Goal: Task Accomplishment & Management: Complete application form

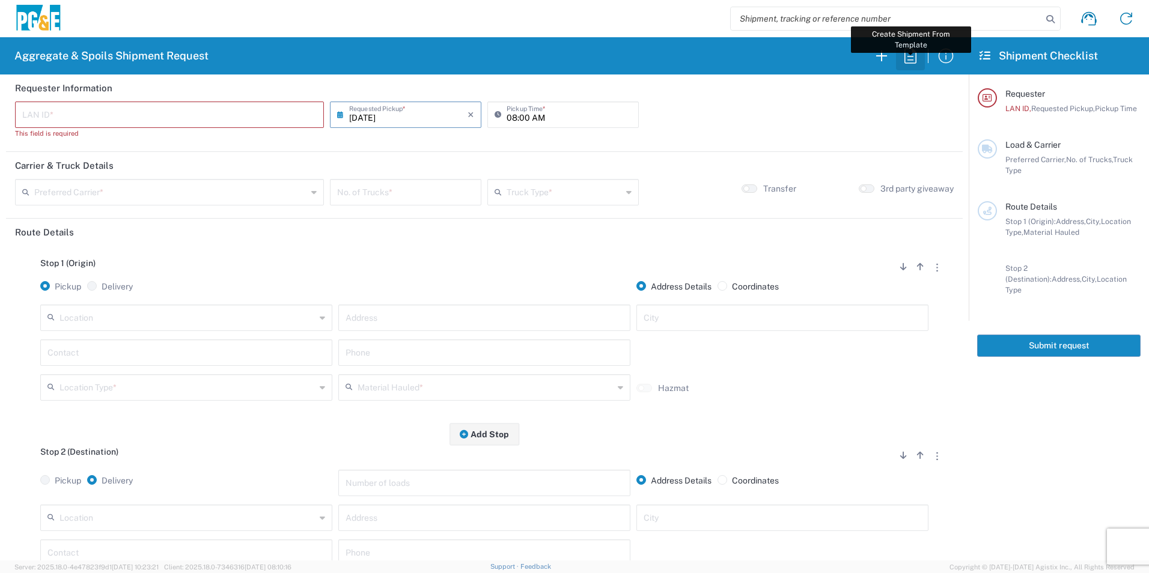
click at [903, 62] on icon "button" at bounding box center [910, 55] width 19 height 19
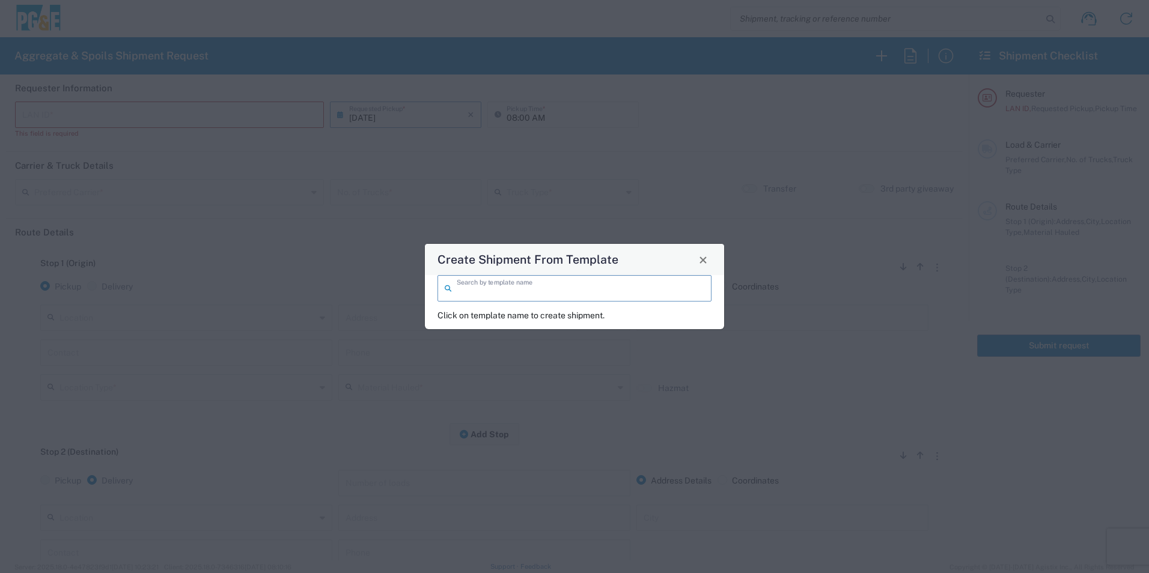
click at [612, 288] on input "search" at bounding box center [581, 287] width 248 height 21
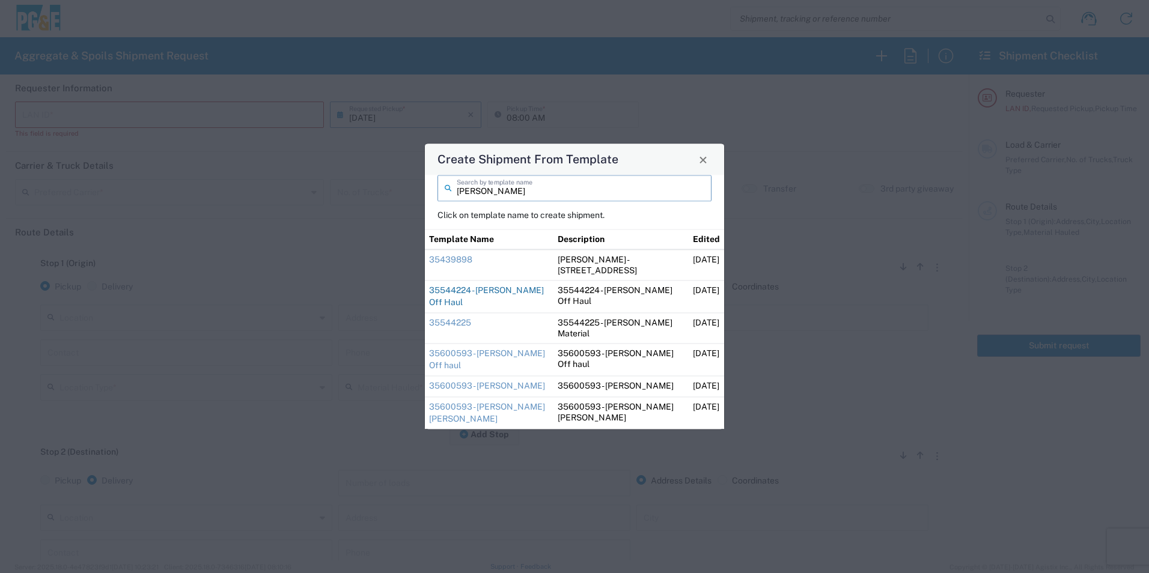
type input "[PERSON_NAME]"
click at [489, 289] on link "35544224 - [PERSON_NAME] Off Haul" at bounding box center [486, 296] width 115 height 22
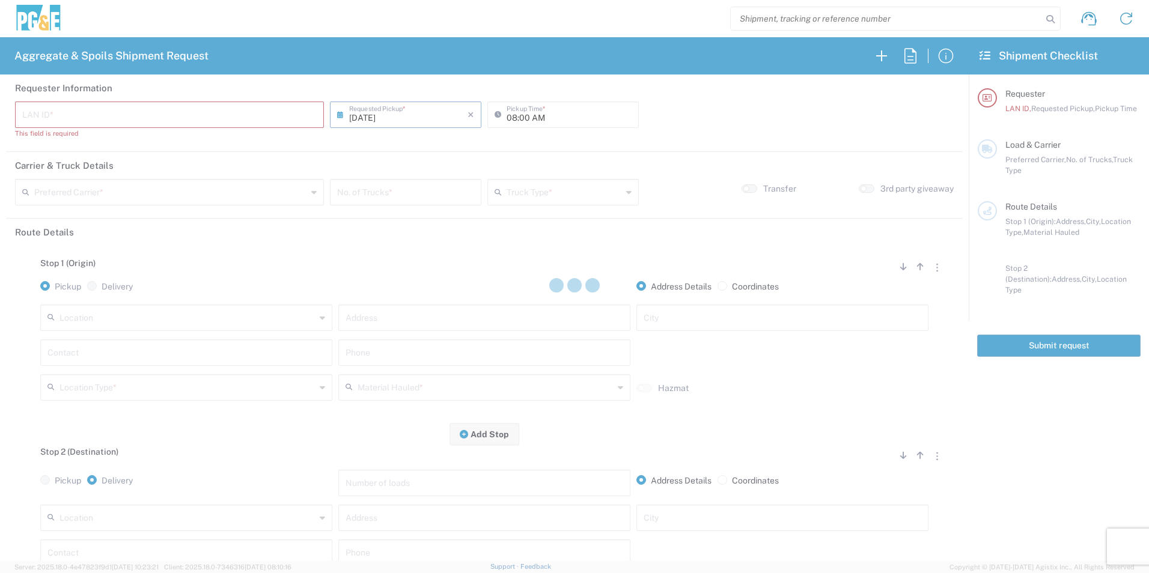
type input "DGMP"
type input "04:15 AM"
type input "[PERSON_NAME] & Sons Trucking, Inc"
type input "Super Dump"
type textarea "Report to the jobsite empty at 8:00am"
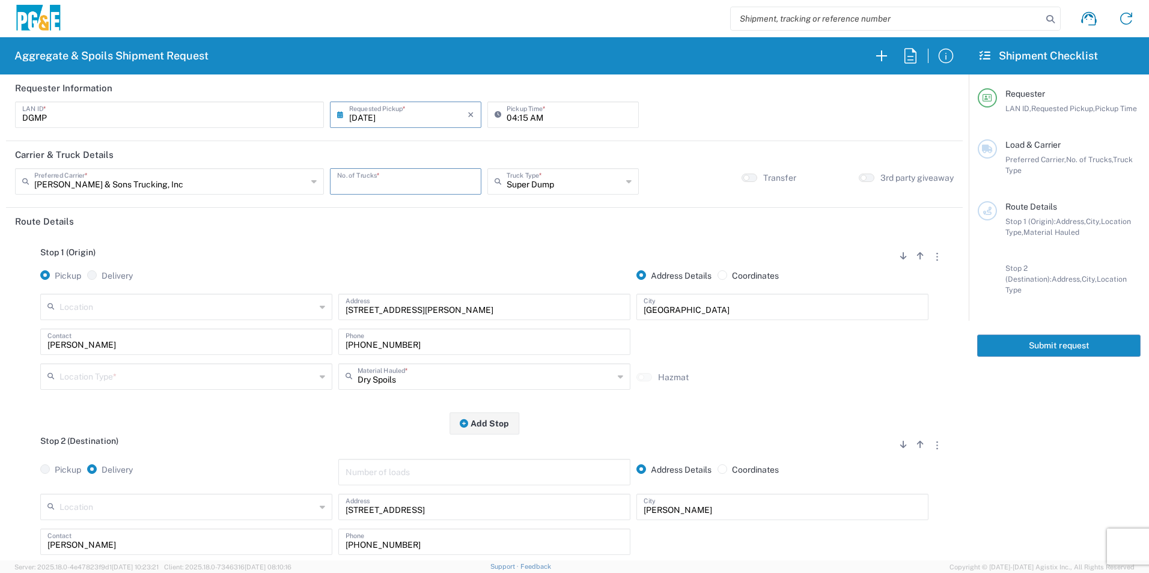
click at [449, 175] on input "number" at bounding box center [405, 180] width 137 height 21
type input "4"
type input "2"
click at [138, 370] on input "text" at bounding box center [187, 375] width 256 height 21
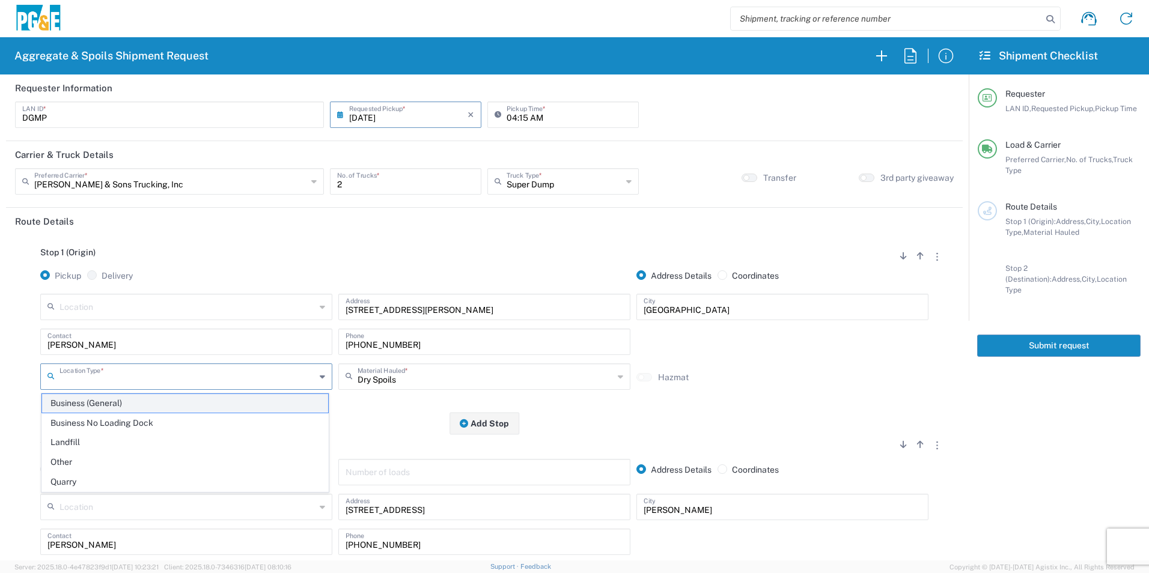
click at [100, 403] on span "Business (General)" at bounding box center [185, 403] width 286 height 19
type input "Business (General)"
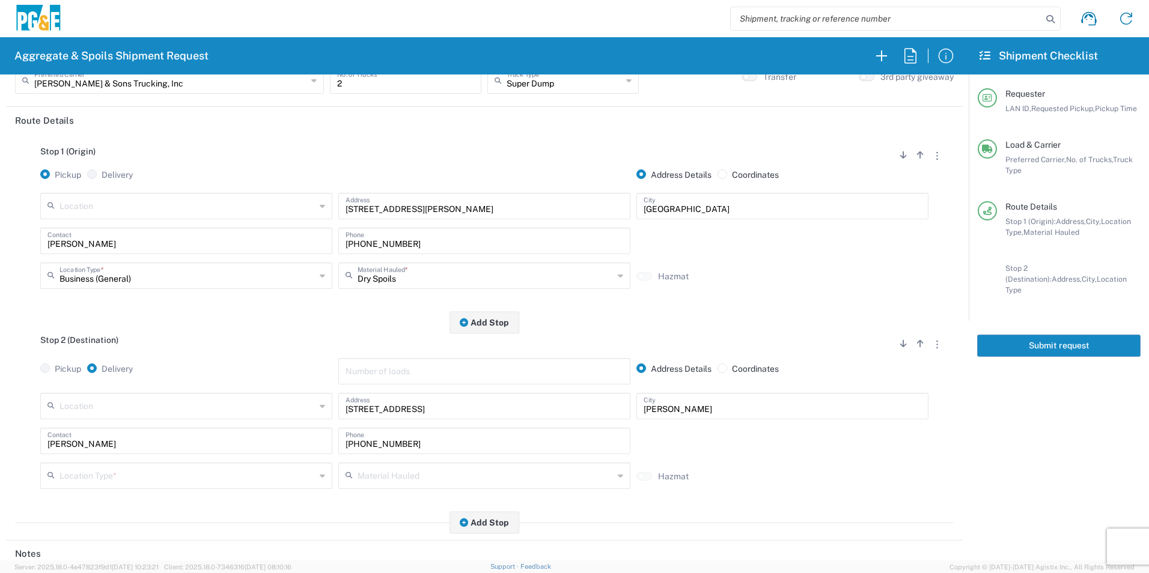
scroll to position [120, 0]
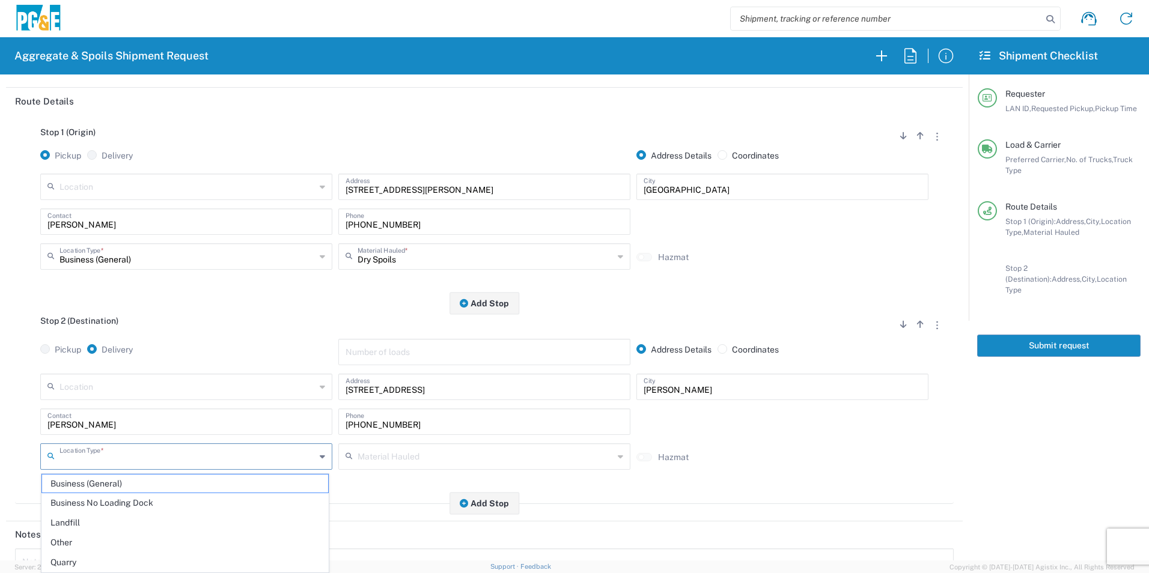
drag, startPoint x: 124, startPoint y: 447, endPoint x: 130, endPoint y: 446, distance: 6.6
click at [123, 447] on input "text" at bounding box center [187, 455] width 256 height 21
click at [87, 534] on span "Other" at bounding box center [185, 543] width 286 height 19
type input "Other"
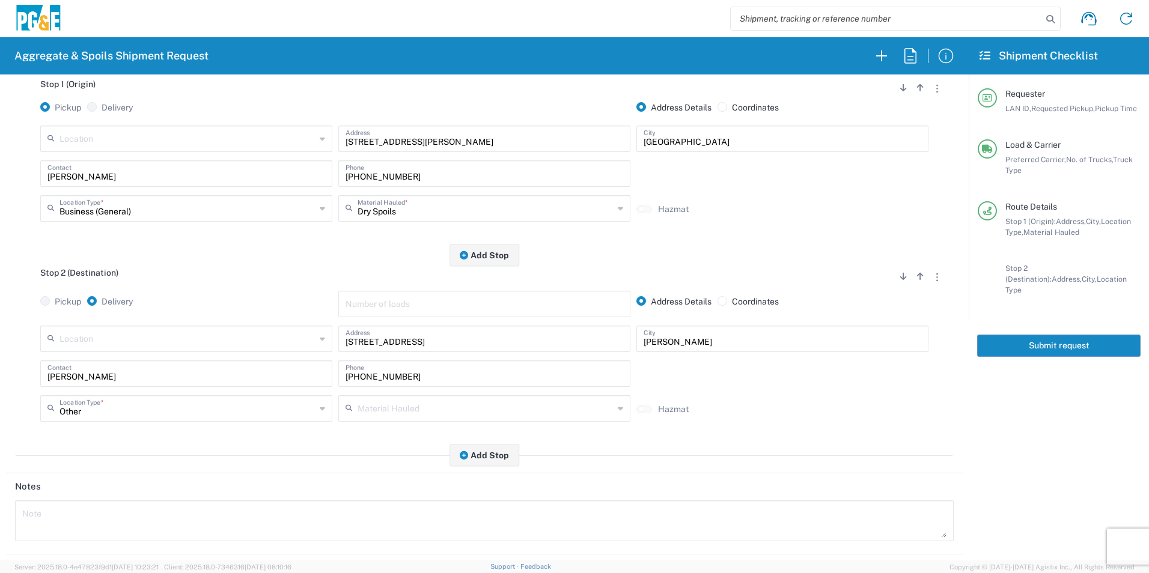
scroll to position [240, 0]
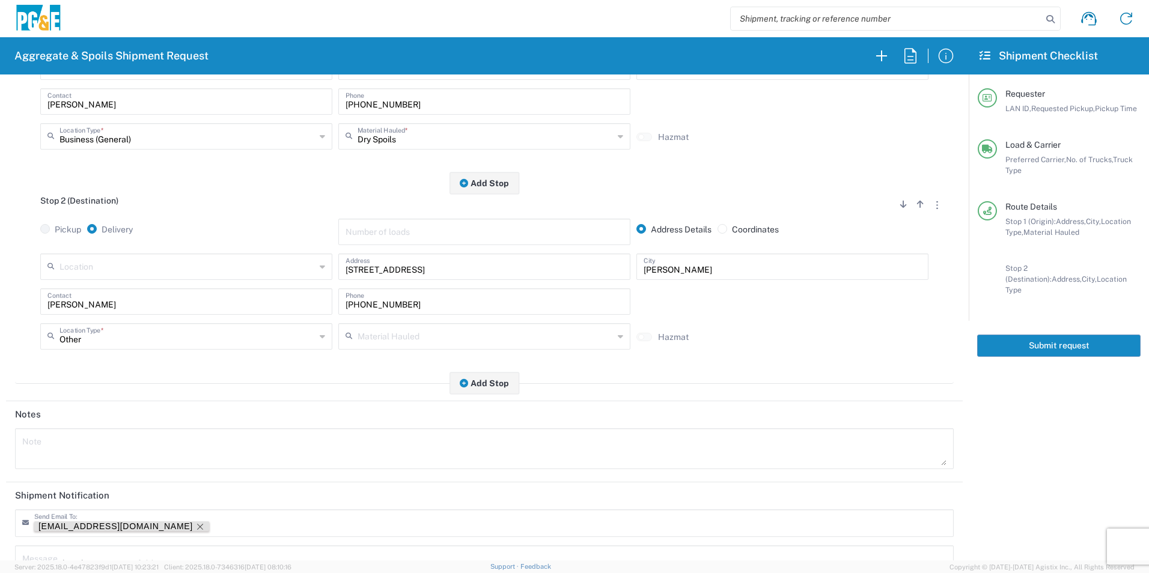
click at [195, 528] on icon "Remove tag" at bounding box center [200, 527] width 10 height 10
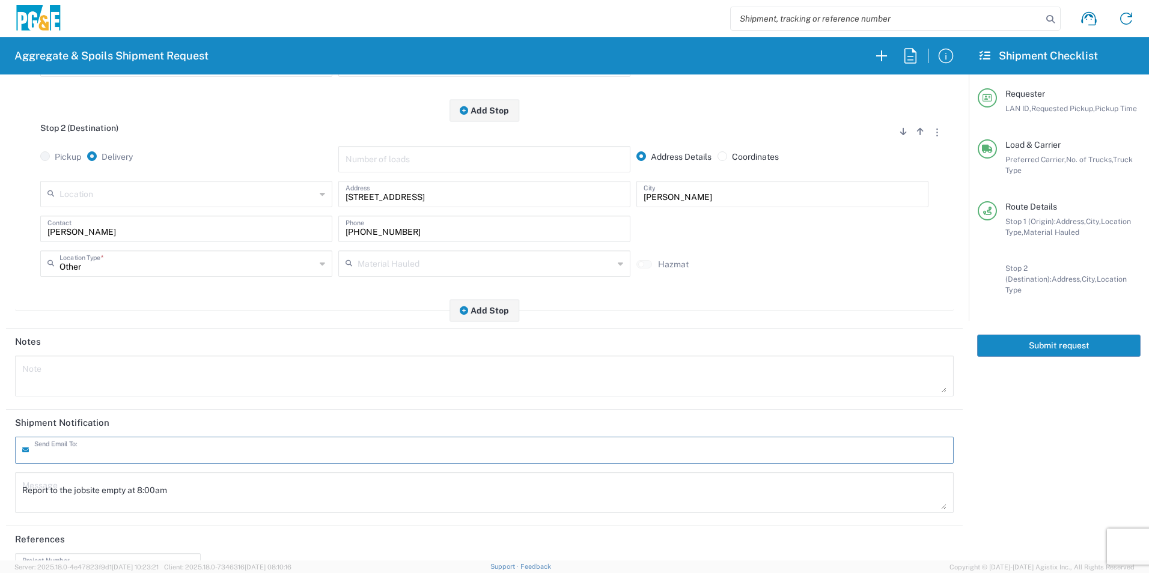
scroll to position [347, 0]
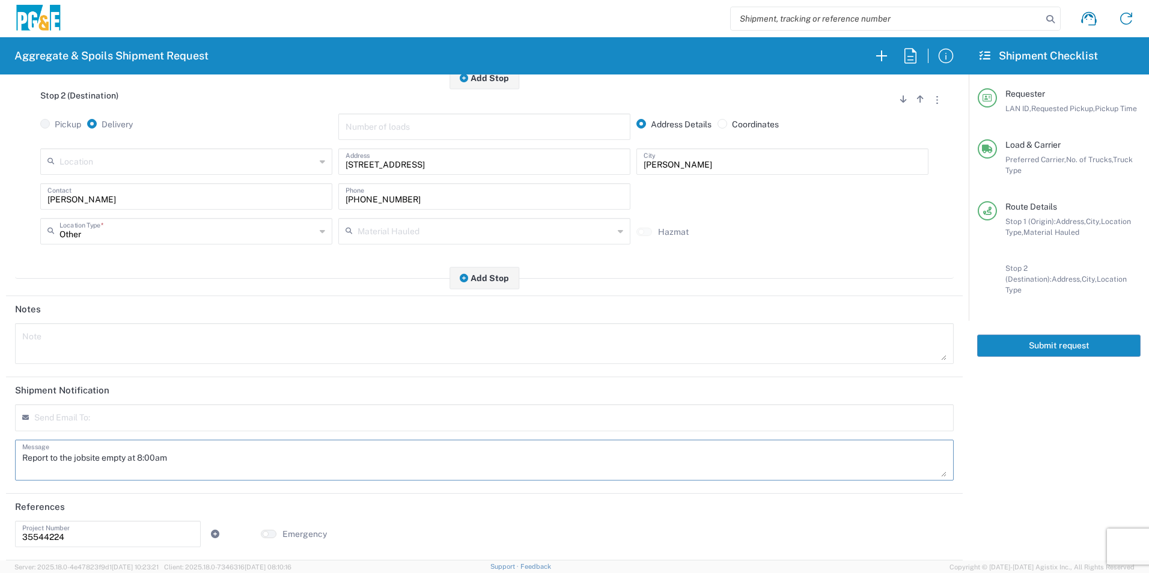
drag, startPoint x: 270, startPoint y: 447, endPoint x: -2, endPoint y: 441, distance: 272.3
click at [0, 441] on html "Aggregate & Spoils Shipment Request Requester Information DGMP LAN ID * [DATE] …" at bounding box center [574, 286] width 1149 height 573
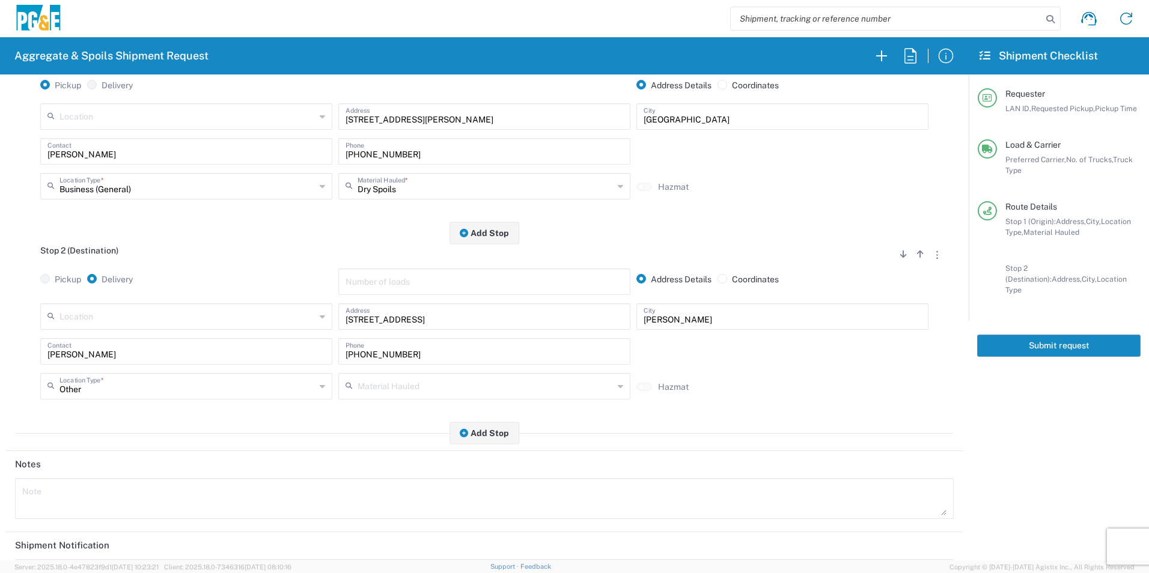
scroll to position [0, 0]
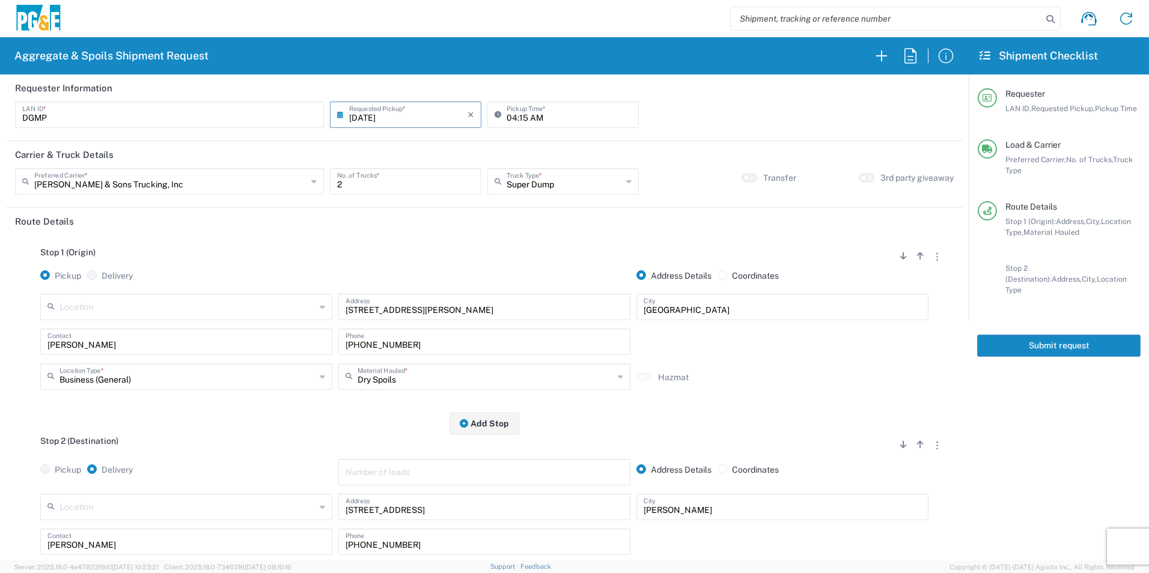
click at [358, 114] on input "[DATE]" at bounding box center [408, 113] width 118 height 21
click at [416, 173] on span "4" at bounding box center [423, 172] width 18 height 17
type input "[DATE]"
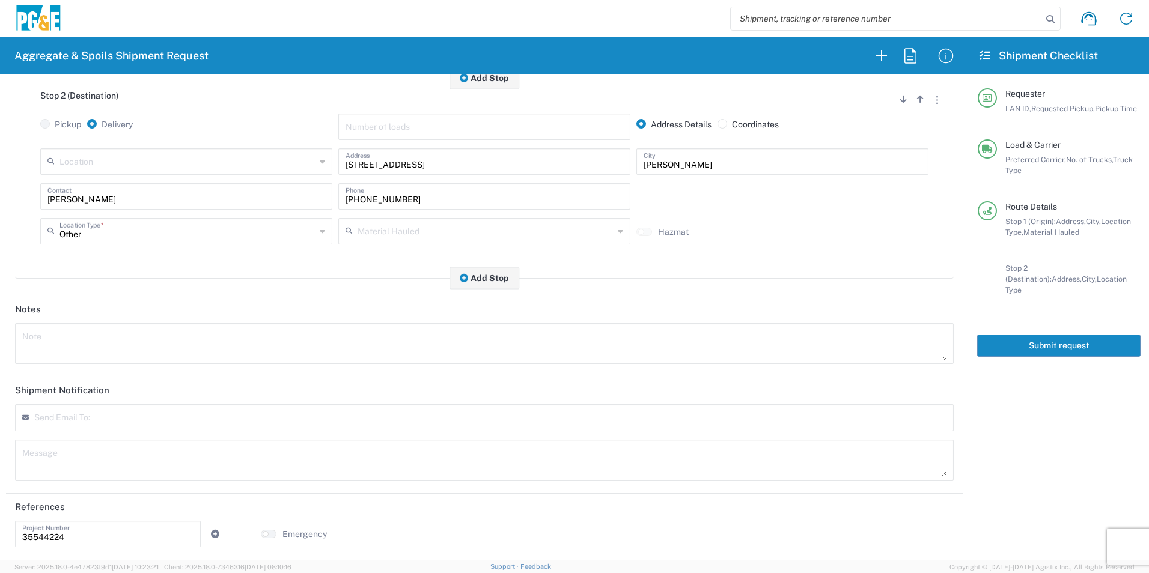
click at [1047, 335] on button "Submit request" at bounding box center [1058, 346] width 163 height 22
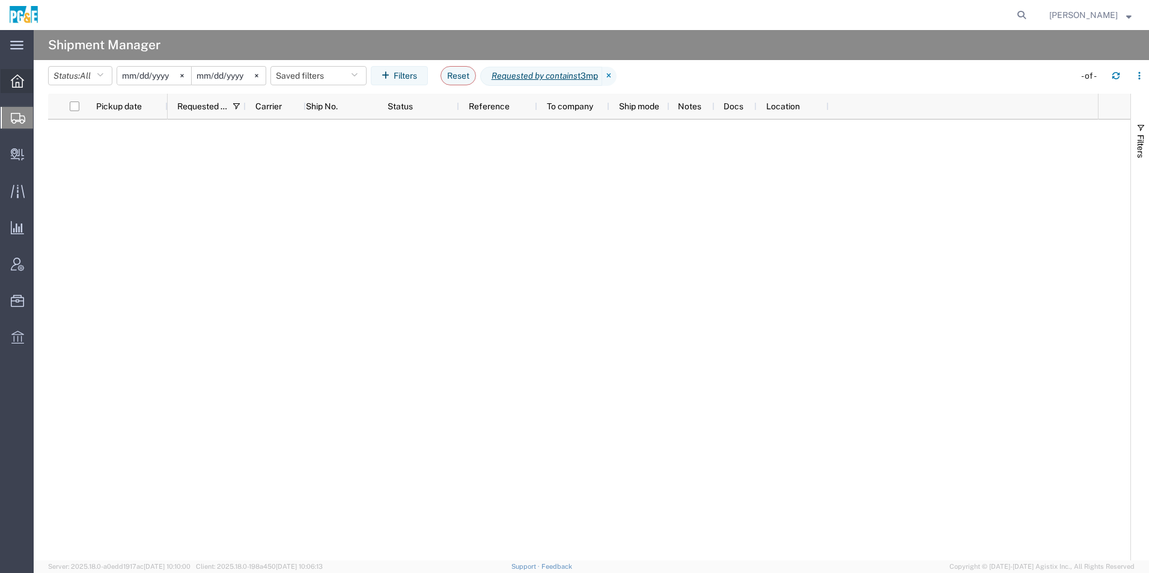
click at [17, 76] on icon at bounding box center [17, 81] width 13 height 13
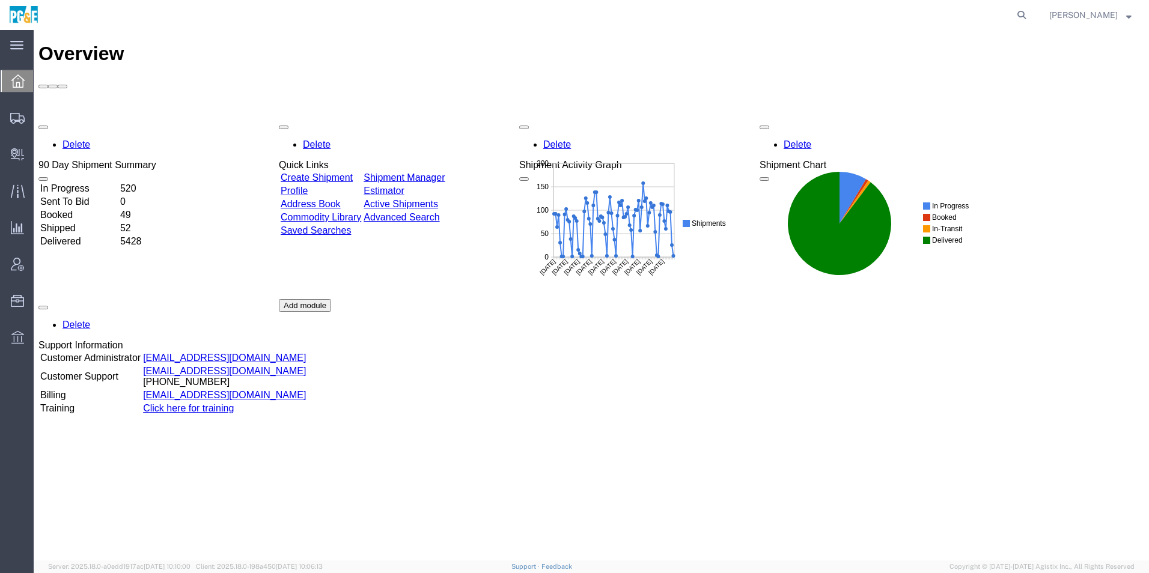
click at [472, 119] on div "Delete 90 Day Shipment Summary In Progress 520 Sent To Bid 0 Booked 49 Shipped …" at bounding box center [591, 299] width 1106 height 361
click at [445, 172] on link "Shipment Manager" at bounding box center [404, 177] width 81 height 10
